Goal: Task Accomplishment & Management: Complete application form

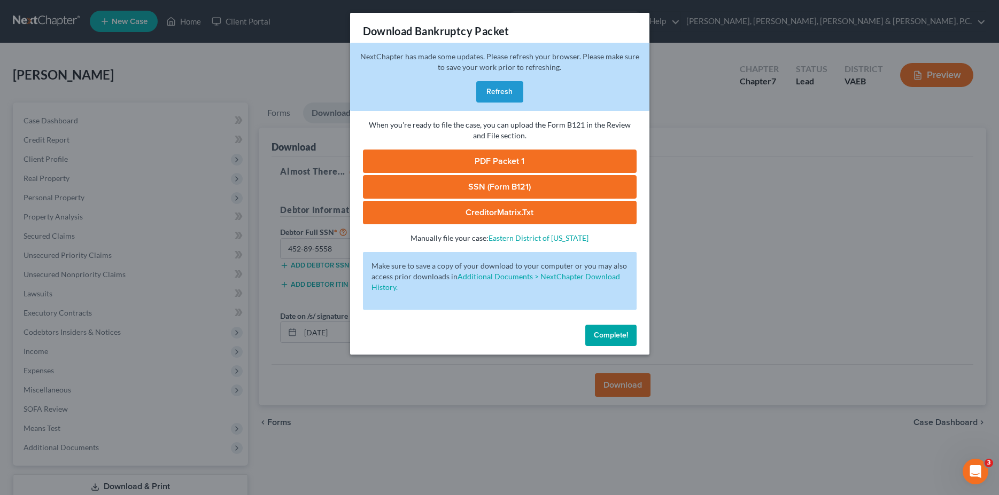
click at [614, 333] on span "Complete!" at bounding box center [611, 335] width 34 height 9
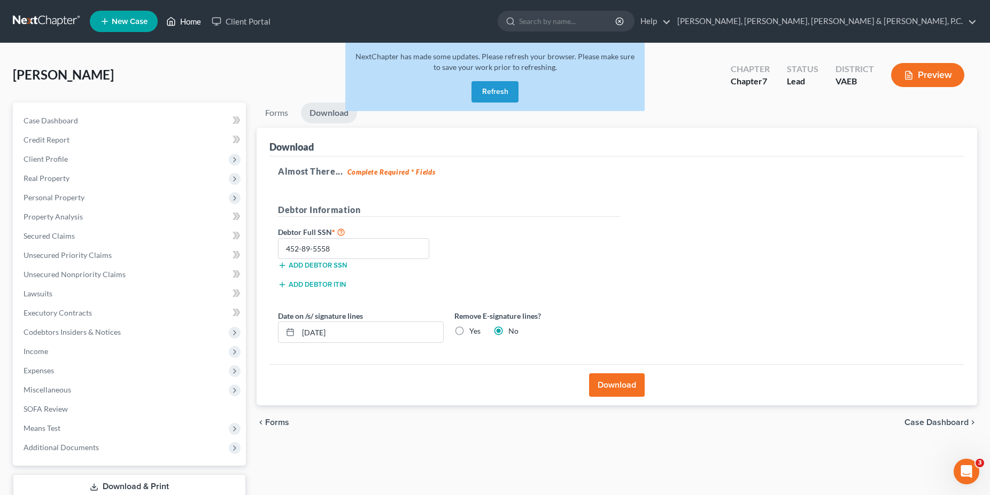
click at [183, 21] on link "Home" at bounding box center [183, 21] width 45 height 19
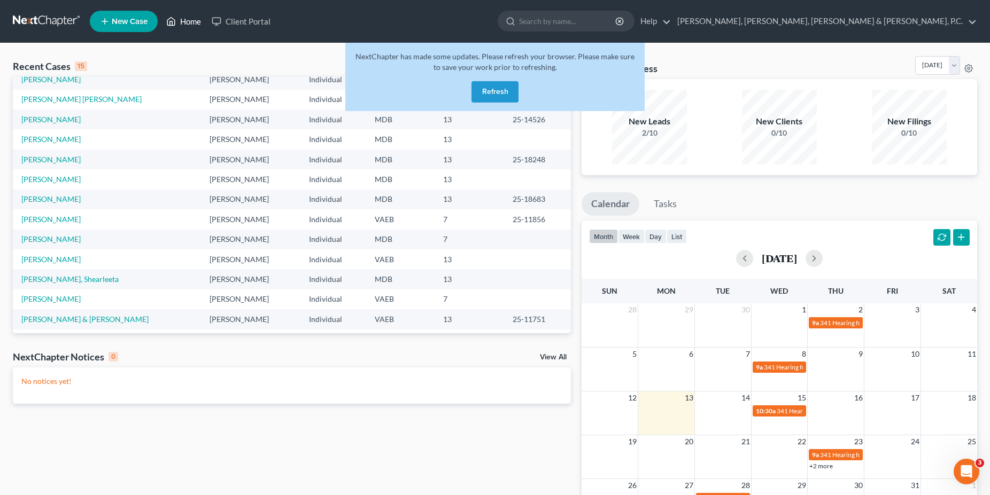
scroll to position [74, 0]
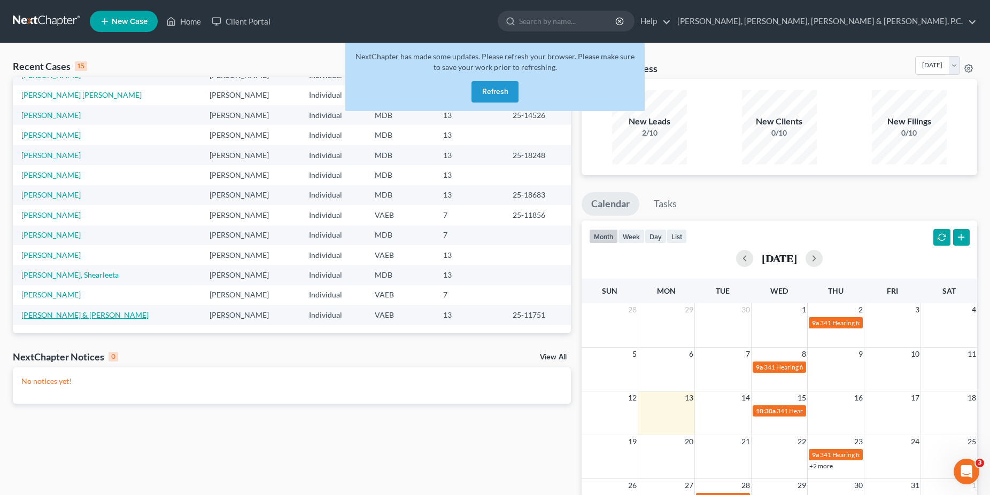
click at [62, 316] on link "[PERSON_NAME] & [PERSON_NAME]" at bounding box center [84, 314] width 127 height 9
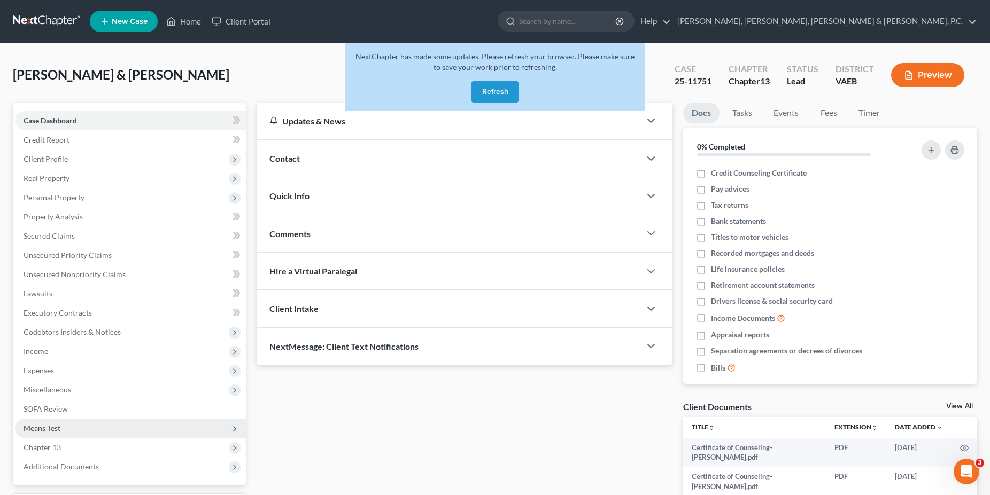
click at [55, 434] on span "Means Test" at bounding box center [130, 428] width 231 height 19
click at [82, 447] on span "Means Test Qualifier" at bounding box center [79, 447] width 68 height 9
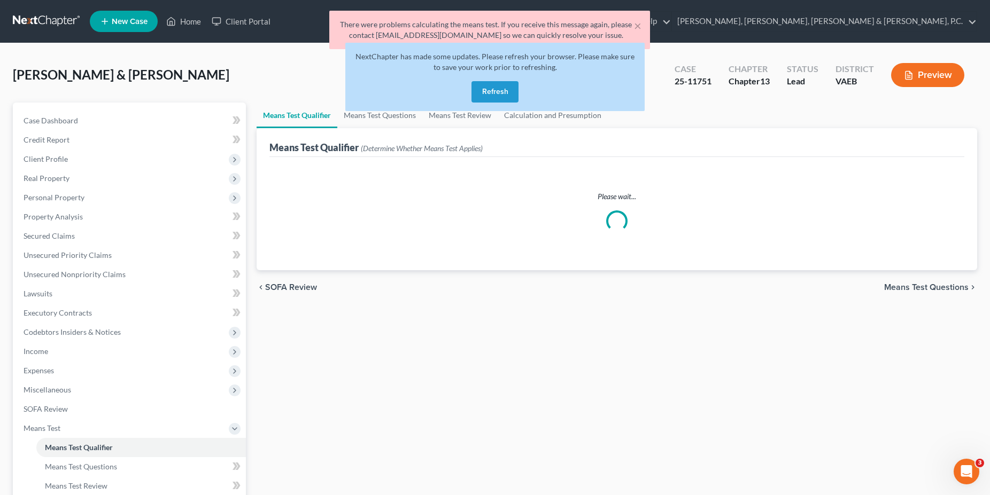
click at [508, 91] on button "Refresh" at bounding box center [494, 91] width 47 height 21
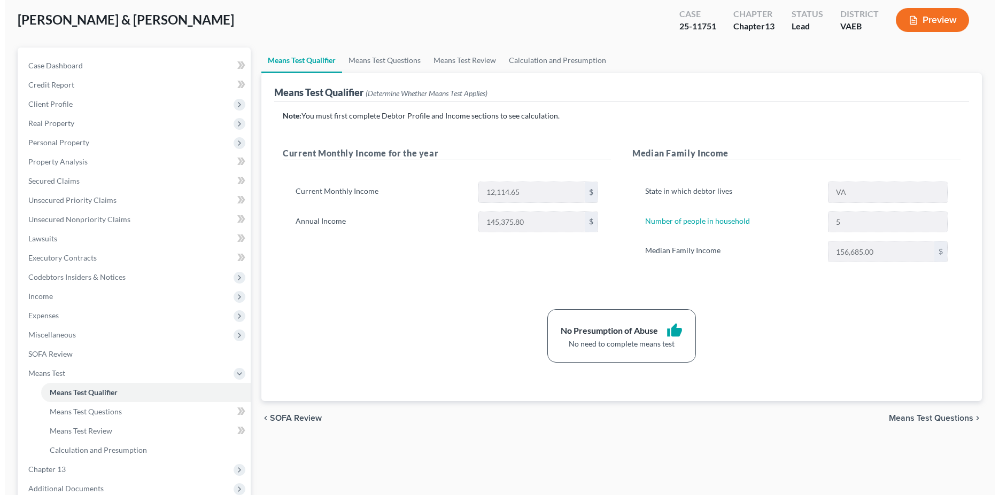
scroll to position [55, 0]
click at [932, 30] on button "Preview" at bounding box center [927, 21] width 73 height 24
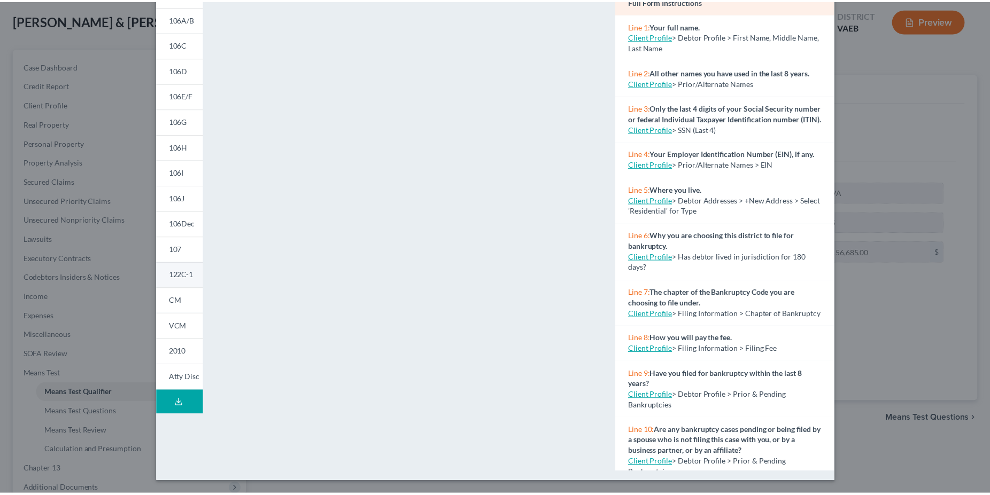
scroll to position [53, 0]
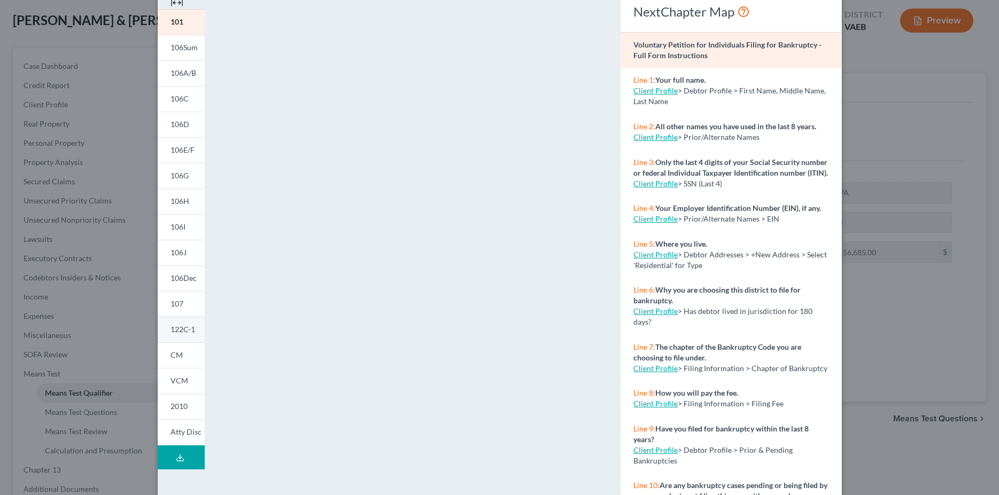
click at [180, 327] on span "122C-1" at bounding box center [182, 329] width 25 height 9
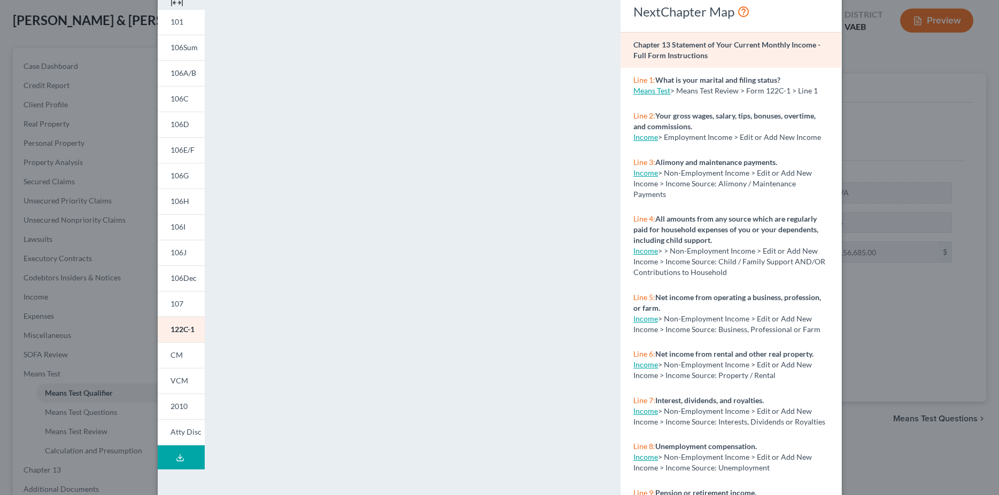
click at [893, 191] on div "Petition Preview Chapter 13 Statement of Your Current Monthly Income × 101 106S…" at bounding box center [499, 247] width 999 height 495
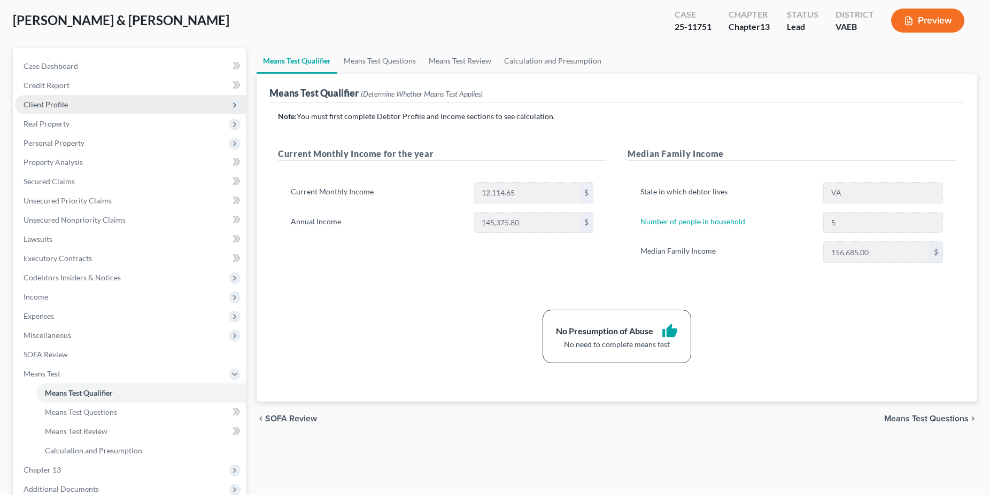
click at [72, 107] on span "Client Profile" at bounding box center [130, 104] width 231 height 19
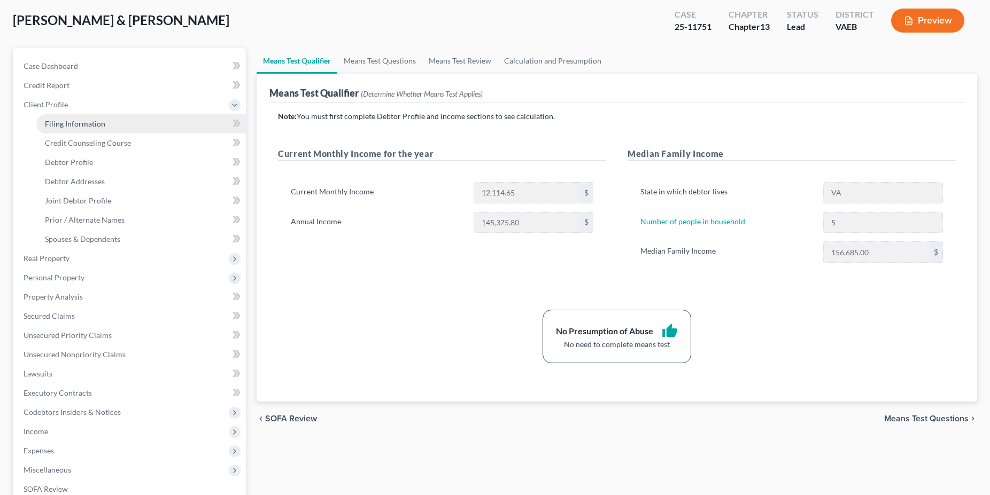
click at [94, 127] on span "Filing Information" at bounding box center [75, 123] width 60 height 9
select select "1"
select select "3"
select select "48"
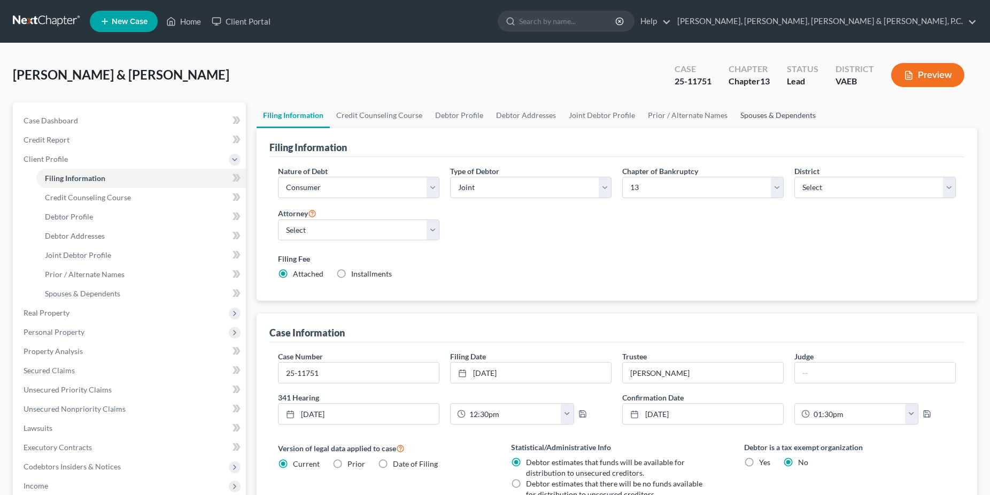
click at [749, 113] on link "Spouses & Dependents" at bounding box center [778, 116] width 88 height 26
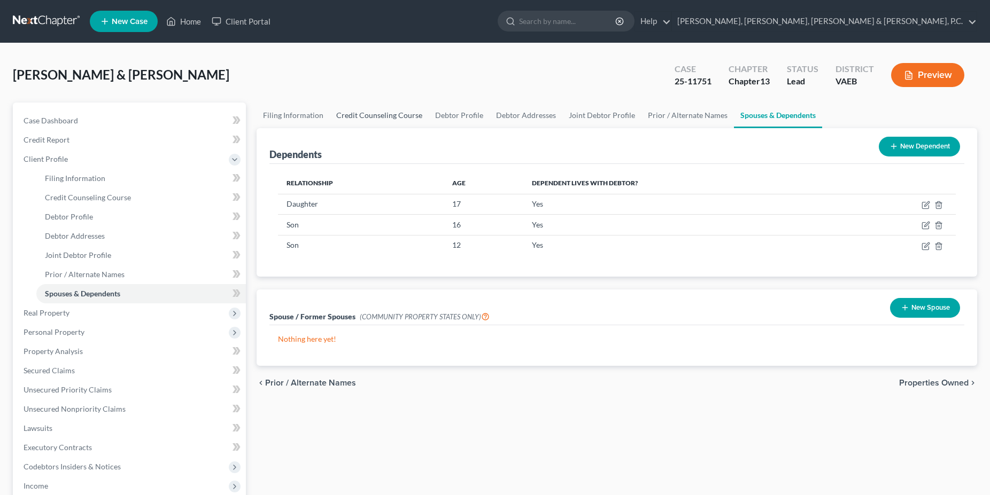
click at [377, 122] on link "Credit Counseling Course" at bounding box center [379, 116] width 99 height 26
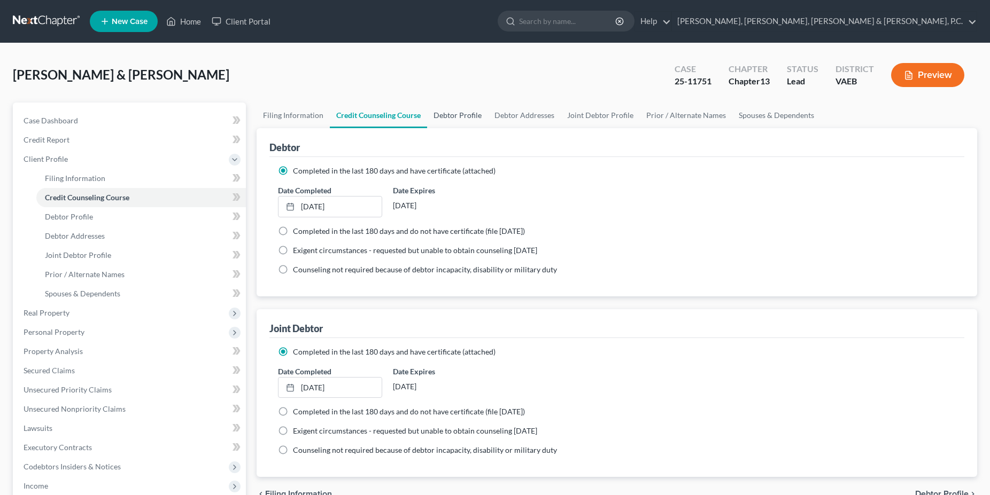
click at [440, 122] on link "Debtor Profile" at bounding box center [457, 116] width 61 height 26
select select "1"
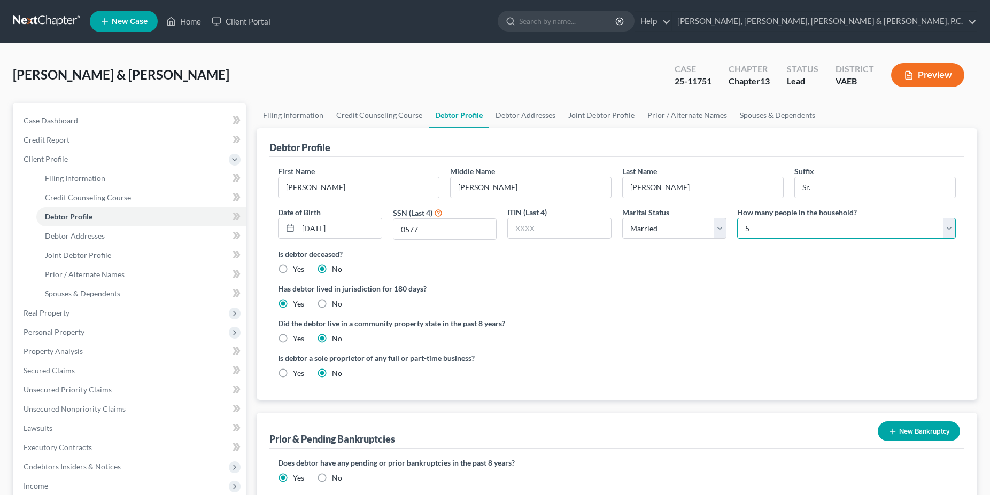
click at [737, 218] on select "Select 1 2 3 4 5 6 7 8 9 10 11 12 13 14 15 16 17 18 19 20" at bounding box center [846, 228] width 219 height 21
select select "2"
click option "3" at bounding box center [0, 0] width 0 height 0
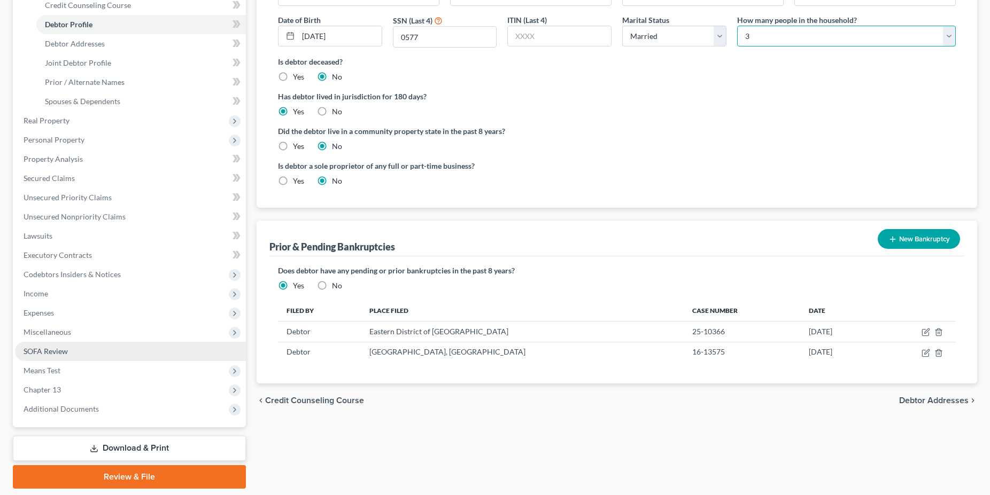
scroll to position [226, 0]
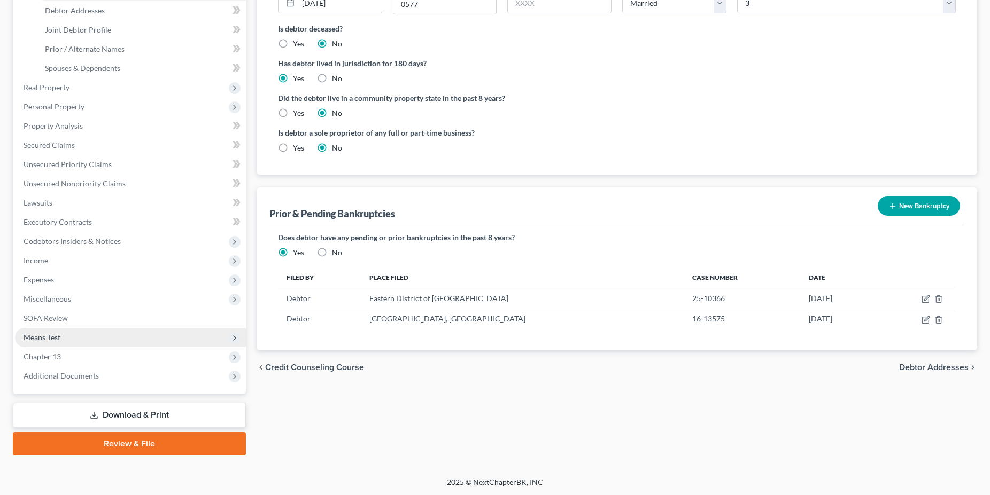
click at [55, 339] on span "Means Test" at bounding box center [42, 337] width 37 height 9
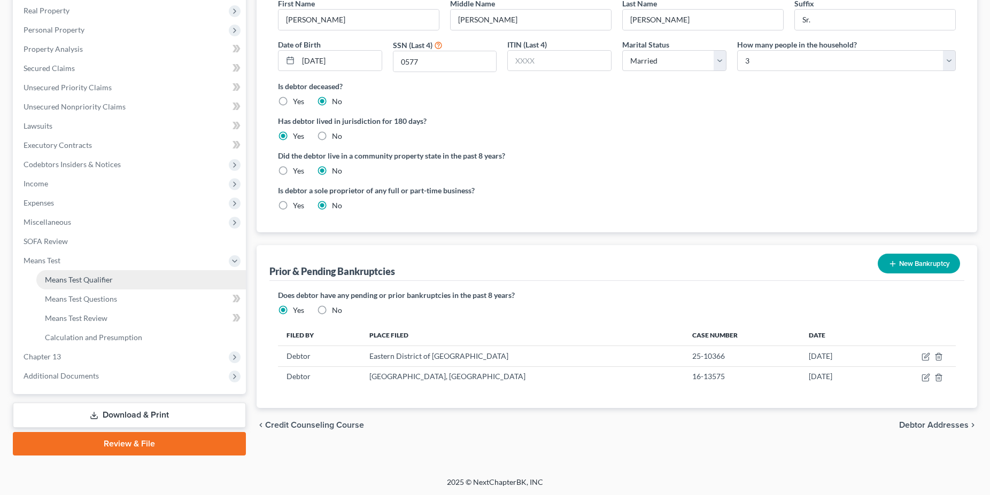
click at [83, 277] on span "Means Test Qualifier" at bounding box center [79, 279] width 68 height 9
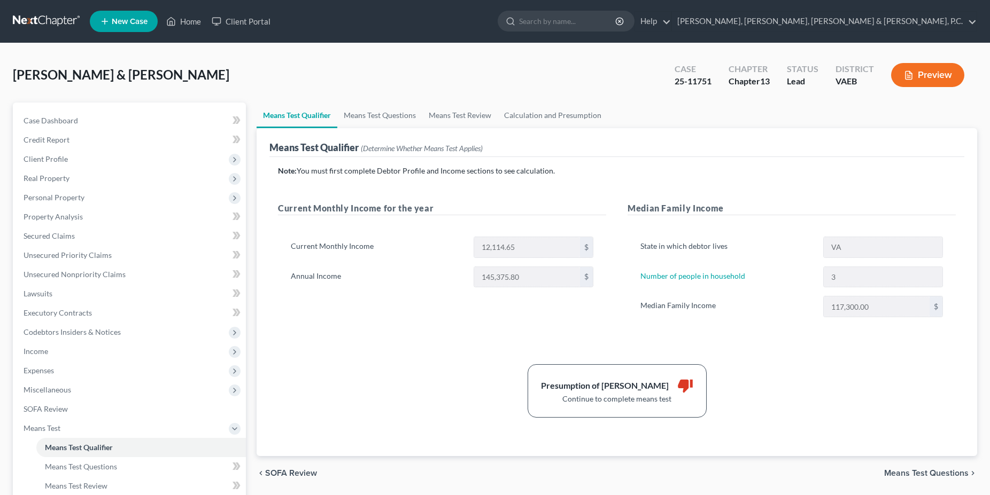
click at [912, 78] on icon "button" at bounding box center [909, 76] width 10 height 10
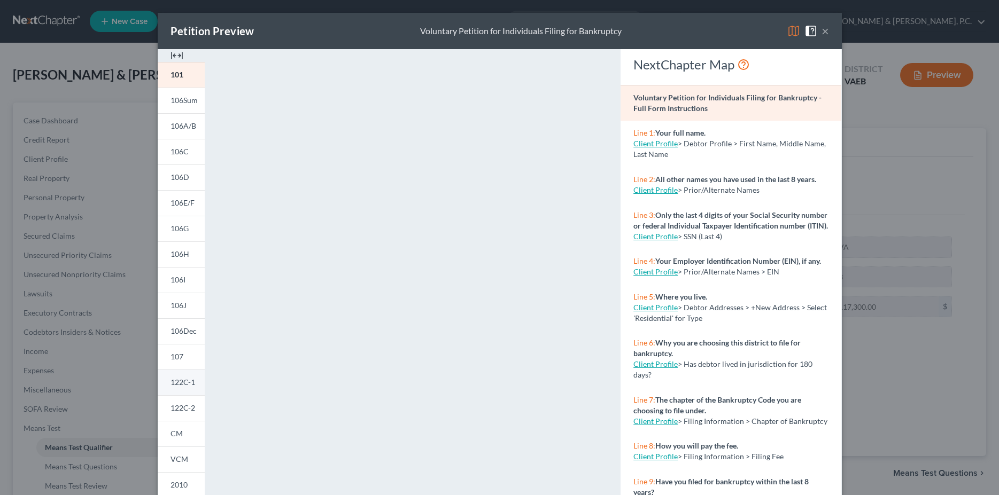
click at [172, 387] on span "122C-1" at bounding box center [182, 382] width 25 height 9
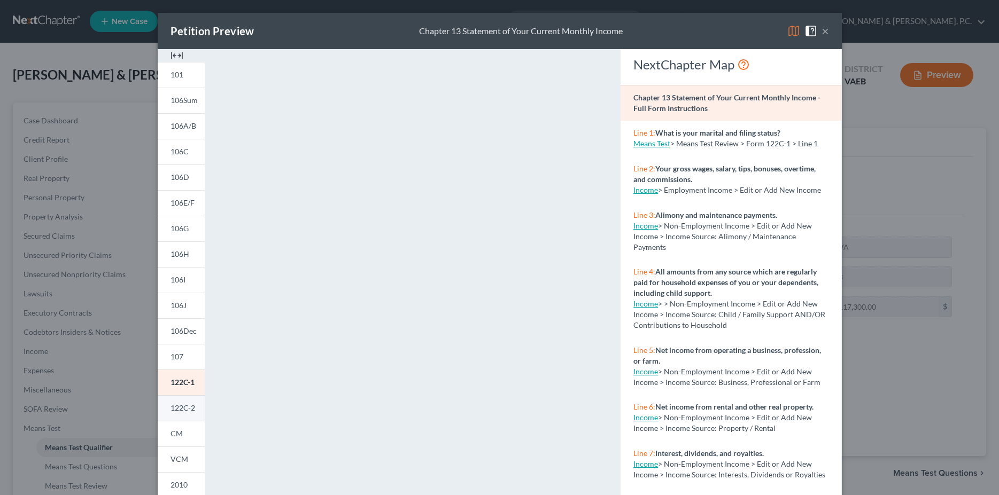
click at [175, 402] on link "122C-2" at bounding box center [181, 408] width 47 height 26
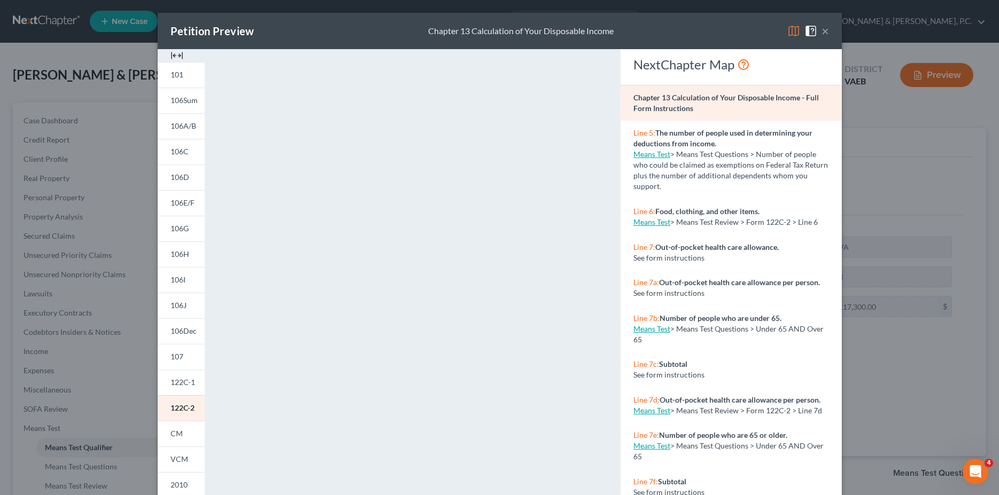
click at [825, 33] on div "Petition Preview Chapter 13 Calculation of Your Disposable Income ×" at bounding box center [500, 31] width 684 height 36
click at [821, 32] on button "×" at bounding box center [824, 31] width 7 height 13
